Goal: Contribute content: Contribute content

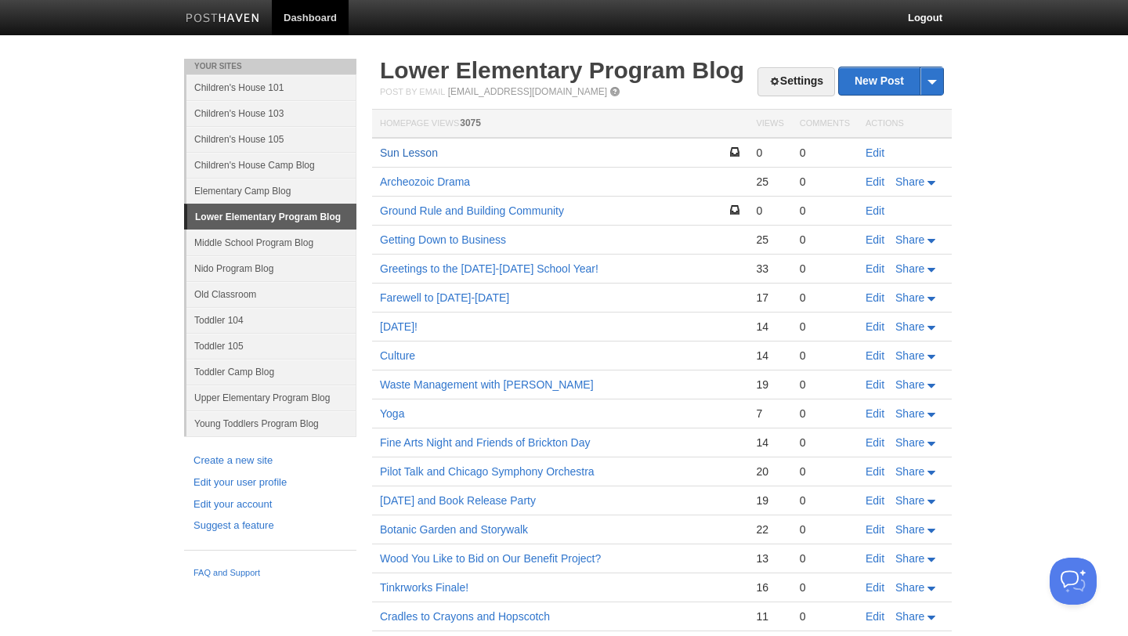
click at [400, 157] on link "Sun Lesson" at bounding box center [409, 152] width 58 height 13
click at [883, 84] on link "New Post" at bounding box center [891, 80] width 104 height 27
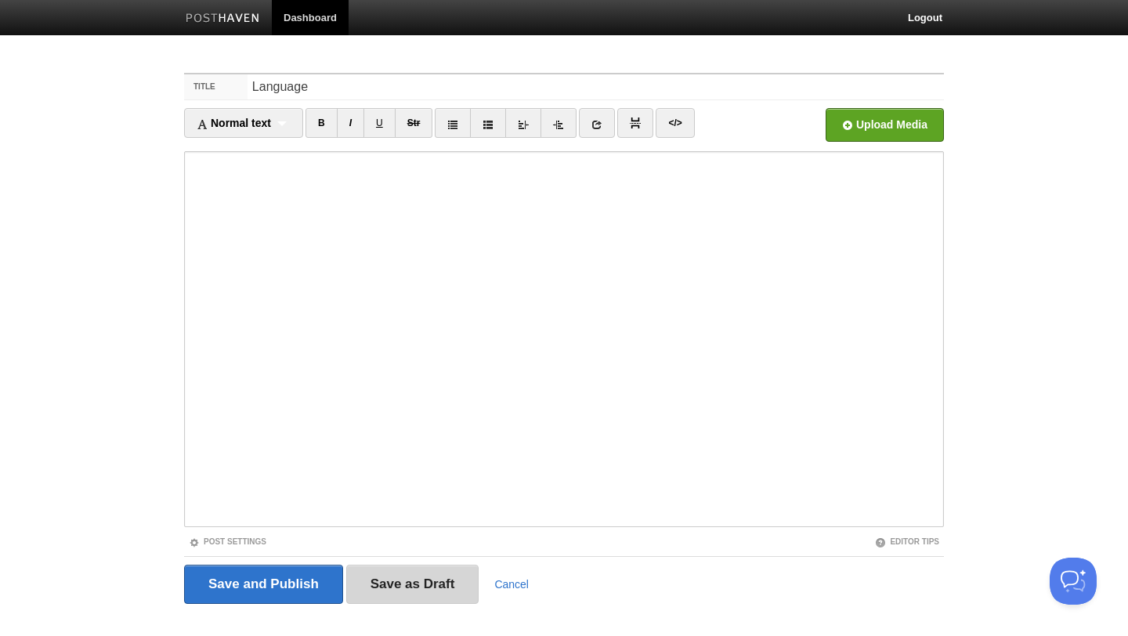
type input "Language"
click at [411, 590] on input "Save as Draft" at bounding box center [412, 584] width 133 height 39
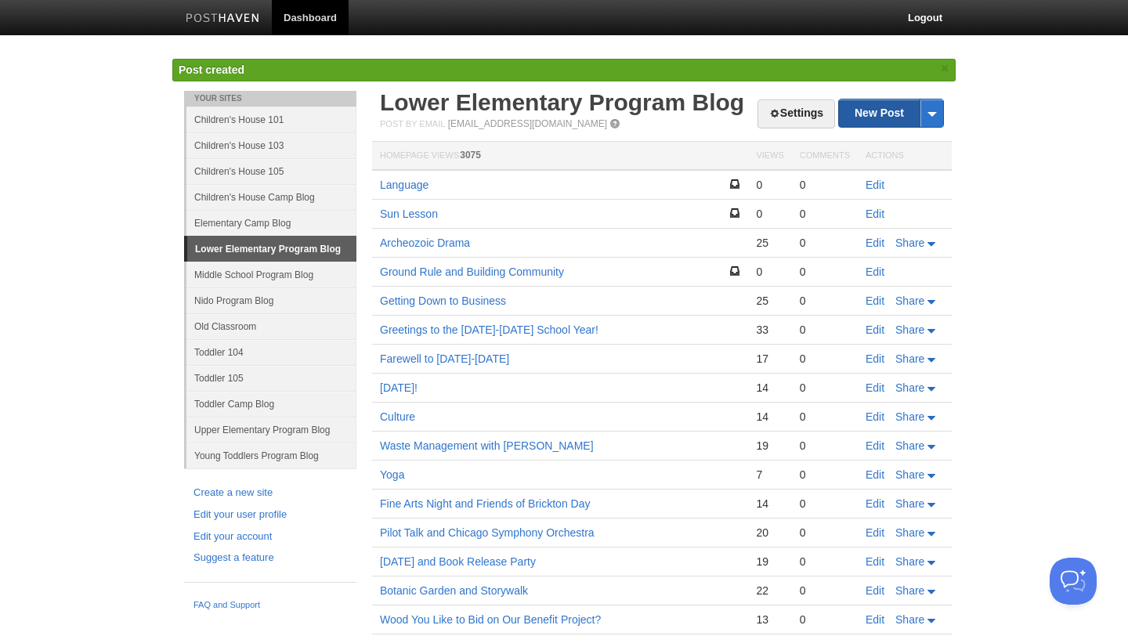
click at [886, 117] on link "New Post" at bounding box center [891, 112] width 104 height 27
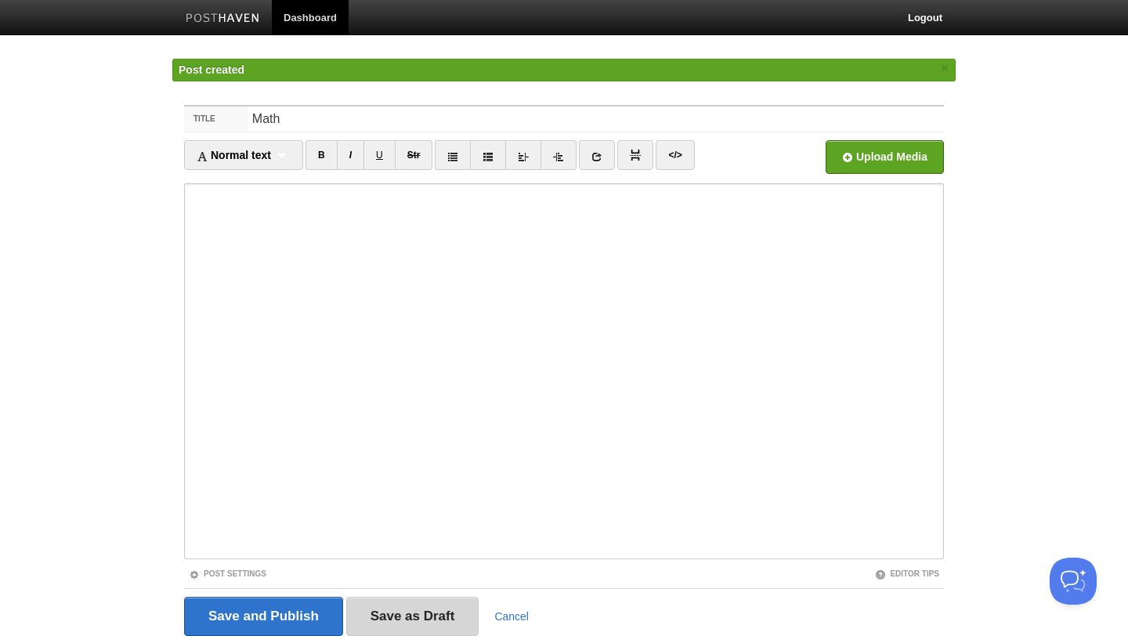
type input "Math"
click at [414, 619] on input "Save as Draft" at bounding box center [412, 616] width 133 height 39
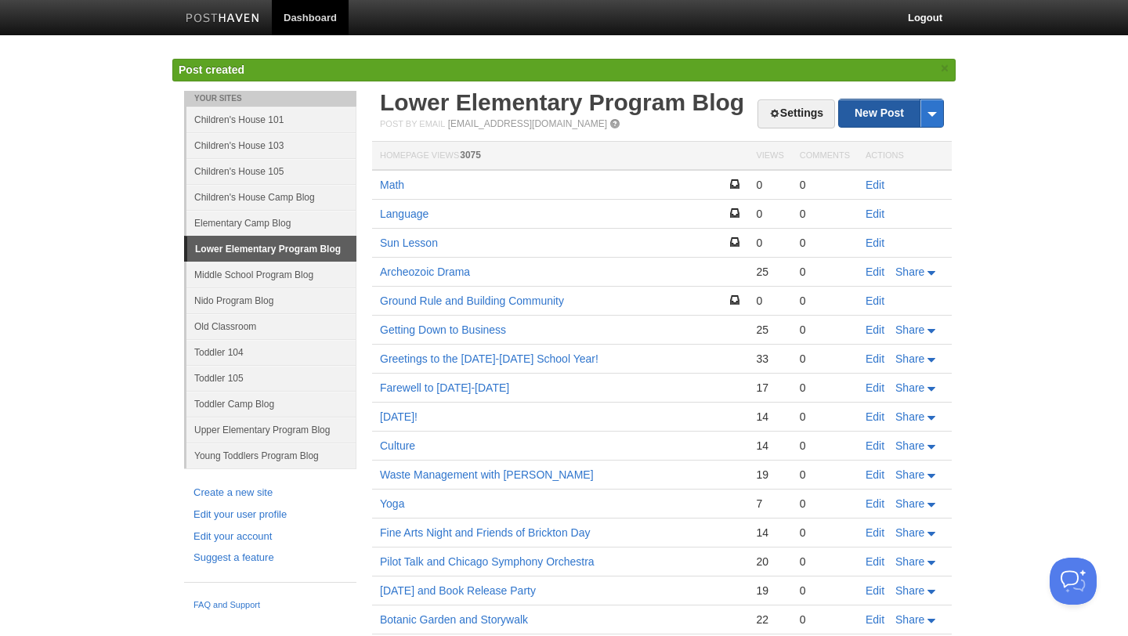
click at [882, 112] on link "New Post" at bounding box center [891, 112] width 104 height 27
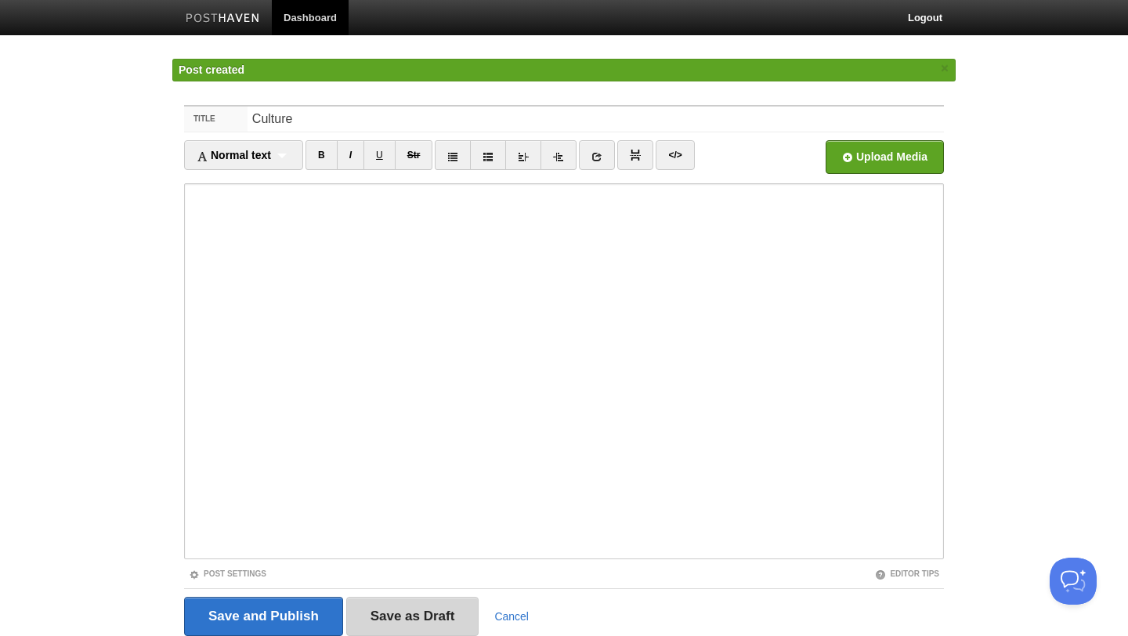
type input "Culture"
click at [382, 616] on input "Save as Draft" at bounding box center [412, 616] width 133 height 39
